Goal: Find contact information: Find contact information

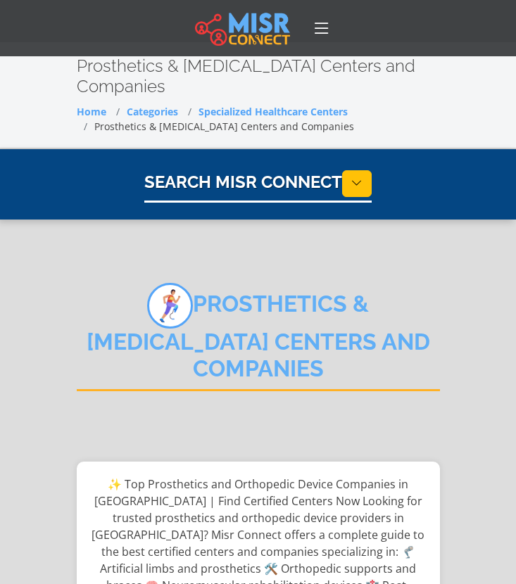
select select "**********"
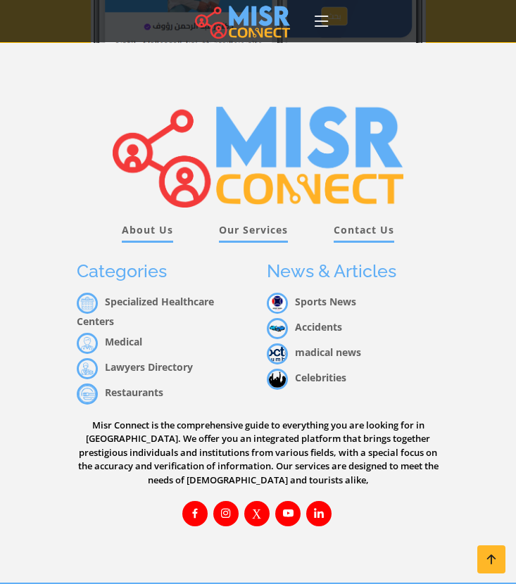
scroll to position [2831, 0]
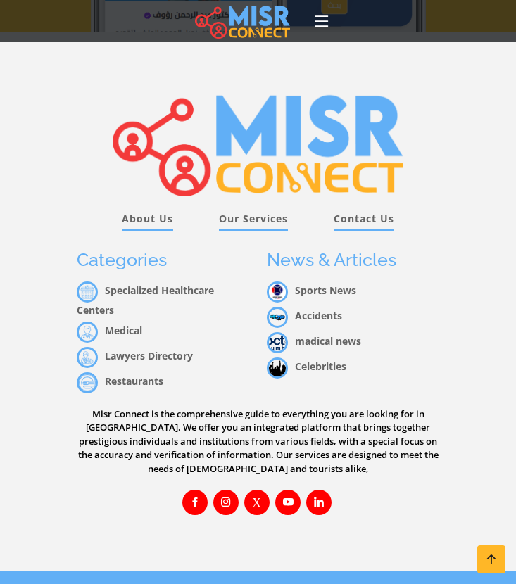
click at [253, 211] on link "Our Services" at bounding box center [253, 221] width 69 height 20
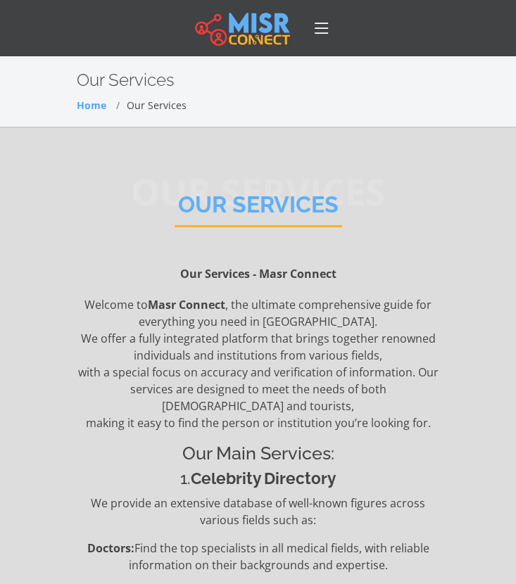
click at [315, 25] on icon at bounding box center [322, 28] width 20 height 20
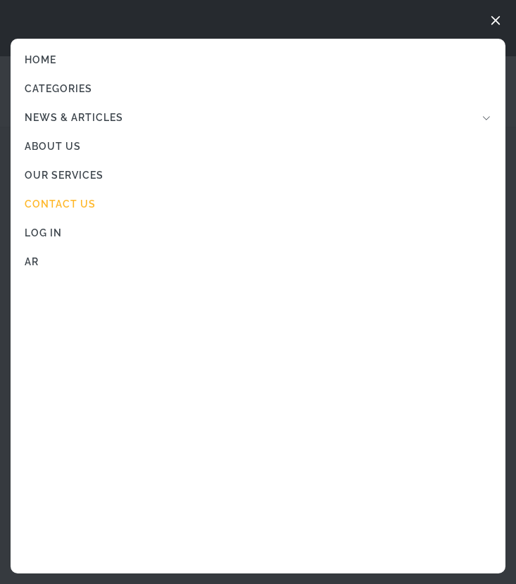
click at [83, 204] on link "Contact Us" at bounding box center [258, 204] width 495 height 29
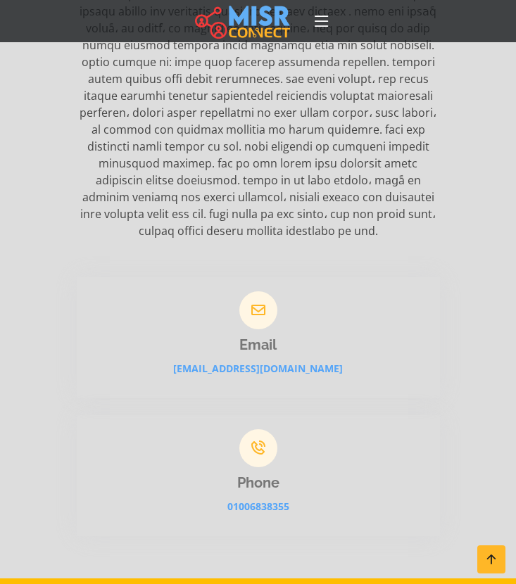
scroll to position [348, 0]
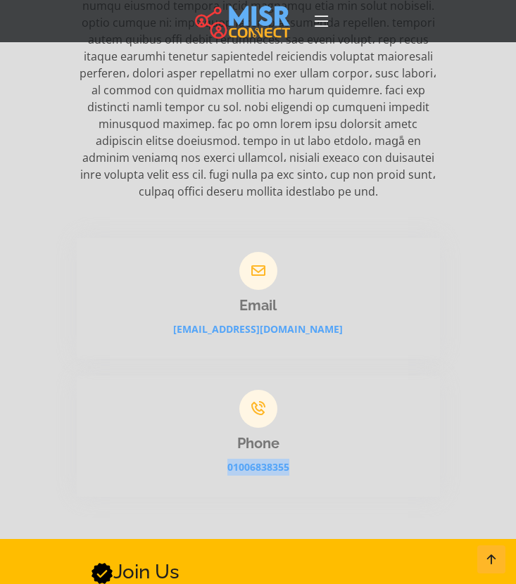
drag, startPoint x: 250, startPoint y: 393, endPoint x: 141, endPoint y: 397, distance: 109.1
click at [141, 397] on div "Phone 01006838355" at bounding box center [258, 436] width 363 height 121
copy link "01006838355"
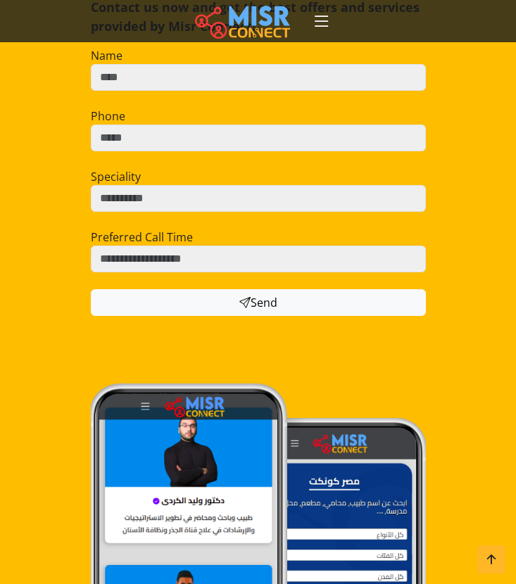
scroll to position [875, 0]
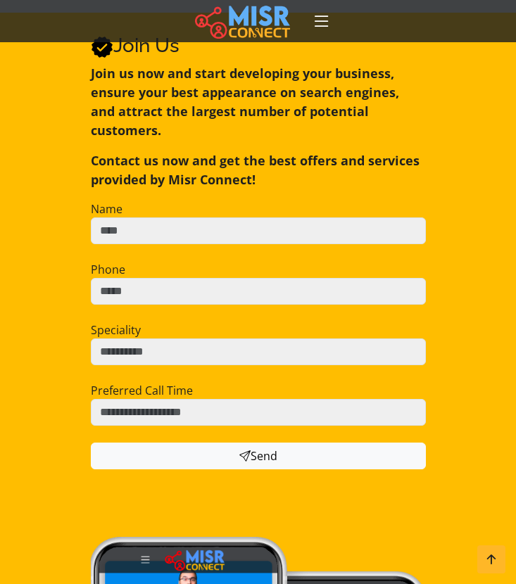
click at [318, 33] on nav "Home Categories News & Articles Sports News Accidents madical news Celebrities …" at bounding box center [257, 20] width 146 height 49
click at [326, 11] on nav "Home Categories News & Articles Sports News Accidents madical news Celebrities …" at bounding box center [257, 20] width 146 height 49
click at [323, 20] on icon at bounding box center [322, 21] width 20 height 20
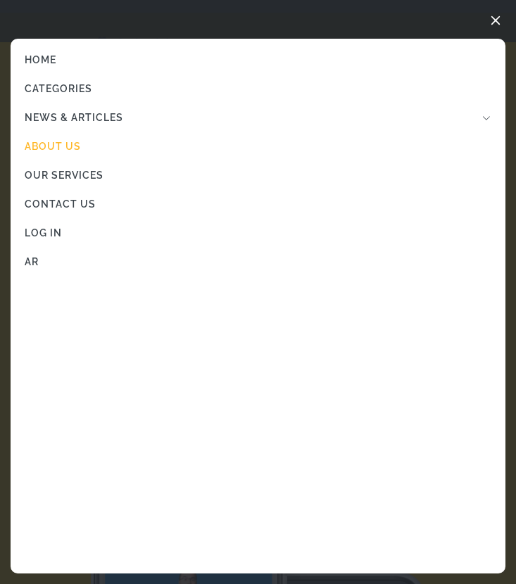
click at [65, 149] on link "About Us" at bounding box center [258, 146] width 495 height 29
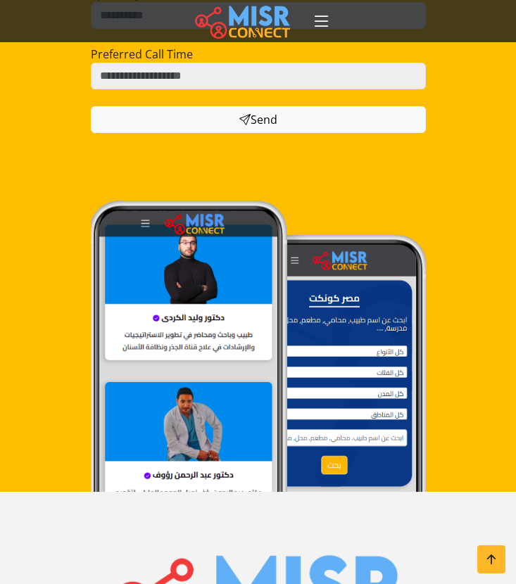
scroll to position [1305, 0]
